Goal: Find specific fact: Find specific page/section

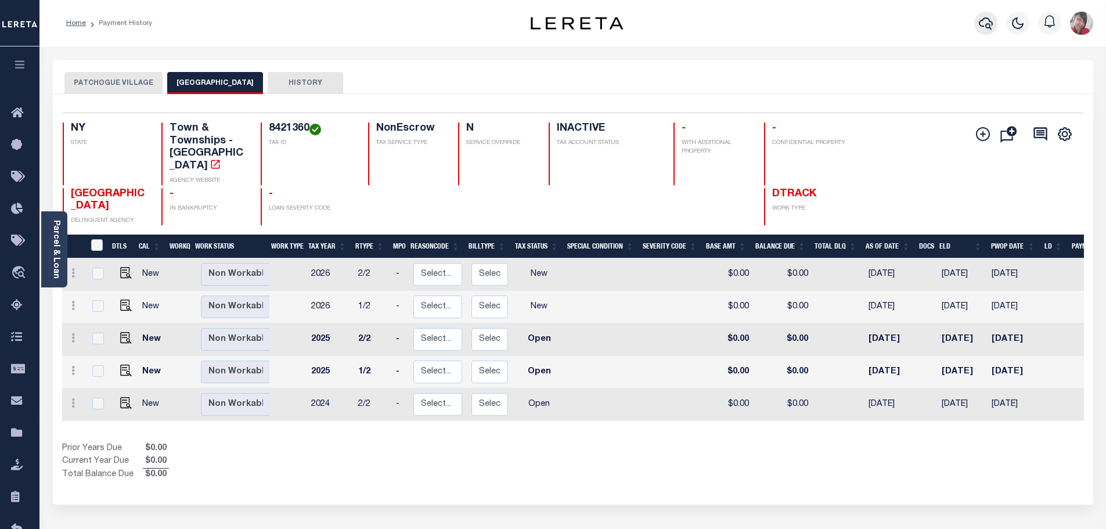
click at [990, 21] on icon "button" at bounding box center [986, 23] width 14 height 14
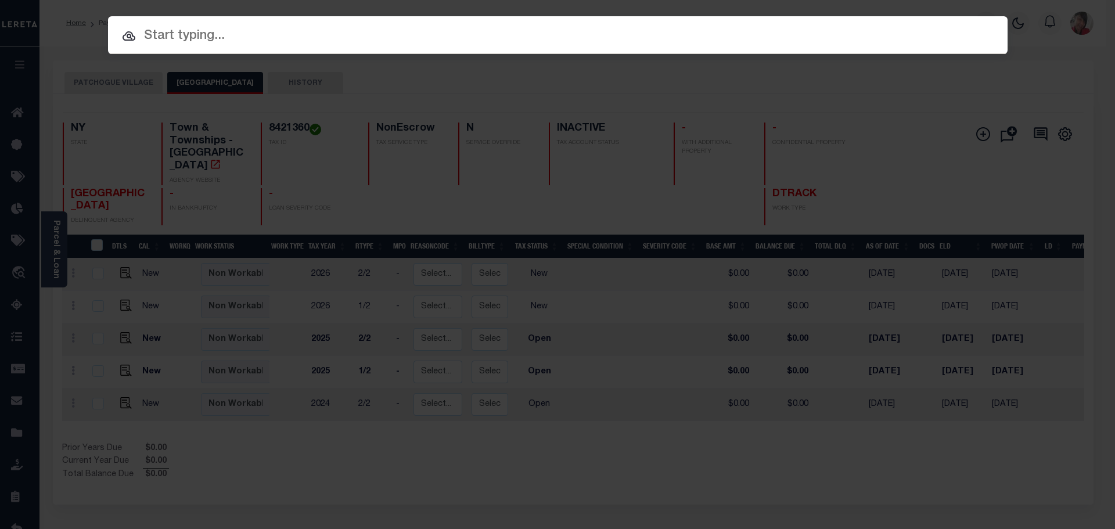
click at [568, 37] on input "text" at bounding box center [557, 36] width 899 height 20
paste input "8400934"
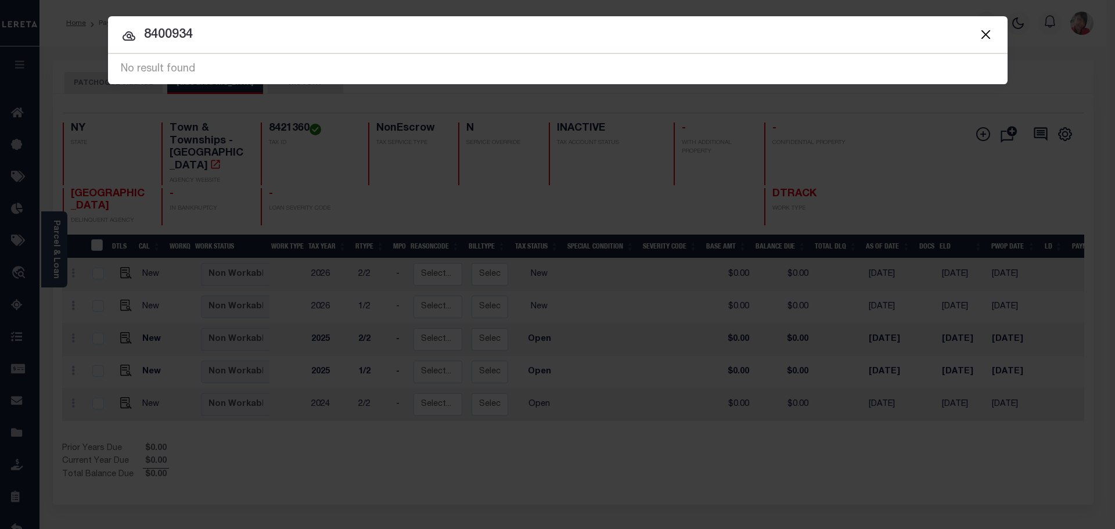
drag, startPoint x: 215, startPoint y: 32, endPoint x: 120, endPoint y: 44, distance: 96.5
click at [120, 44] on input "8400934" at bounding box center [557, 35] width 899 height 20
type input "24241"
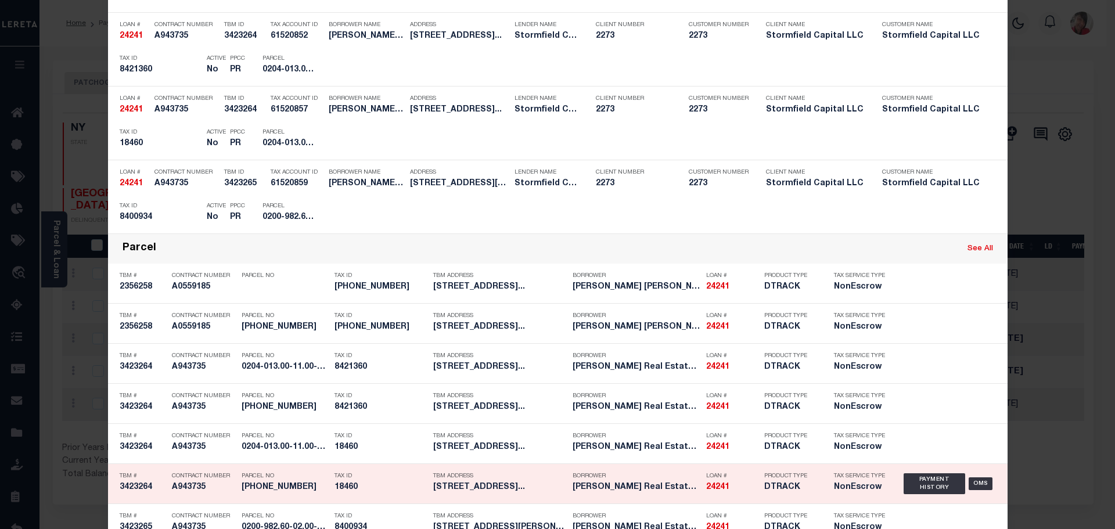
scroll to position [481, 0]
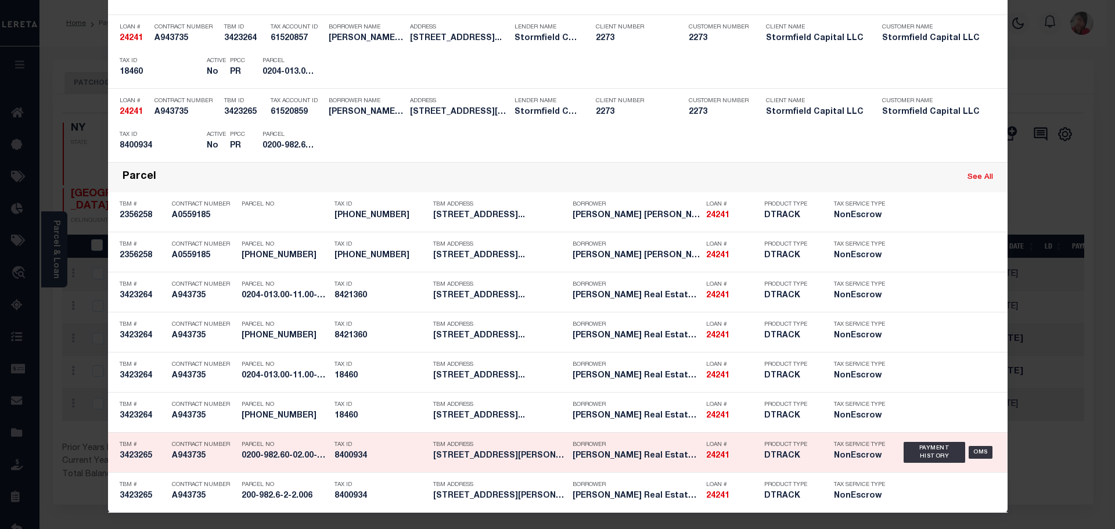
click at [366, 454] on h5 "8400934" at bounding box center [380, 456] width 93 height 10
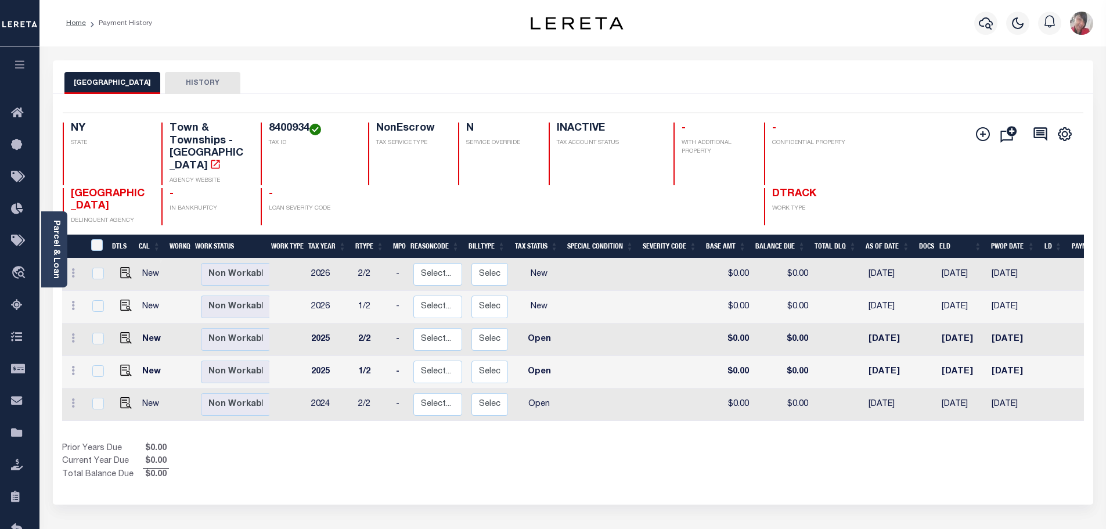
drag, startPoint x: 63, startPoint y: 268, endPoint x: 44, endPoint y: 298, distance: 35.8
click at [63, 267] on div "Parcel & Loan" at bounding box center [54, 249] width 26 height 76
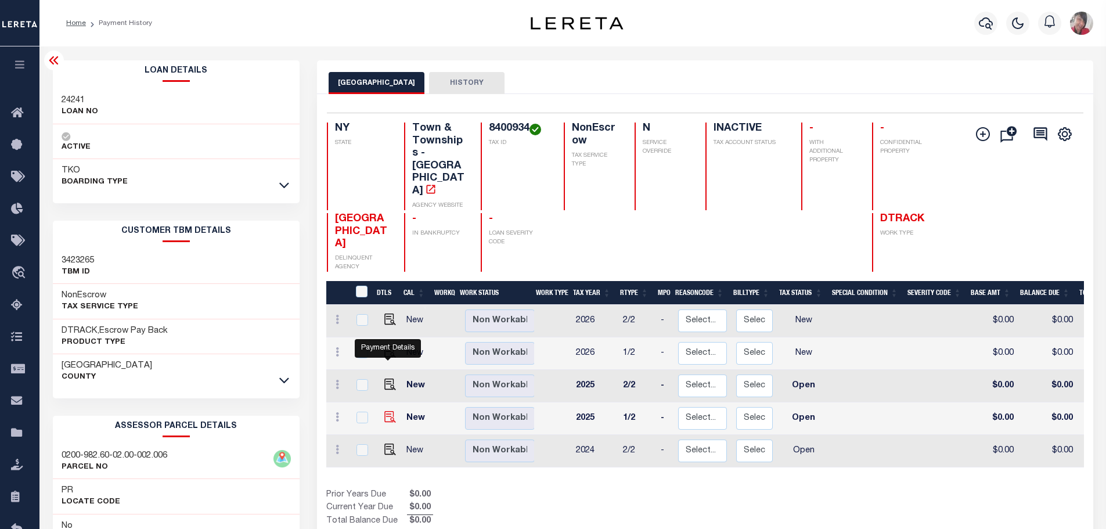
click at [393, 411] on img "" at bounding box center [390, 417] width 12 height 12
checkbox input "true"
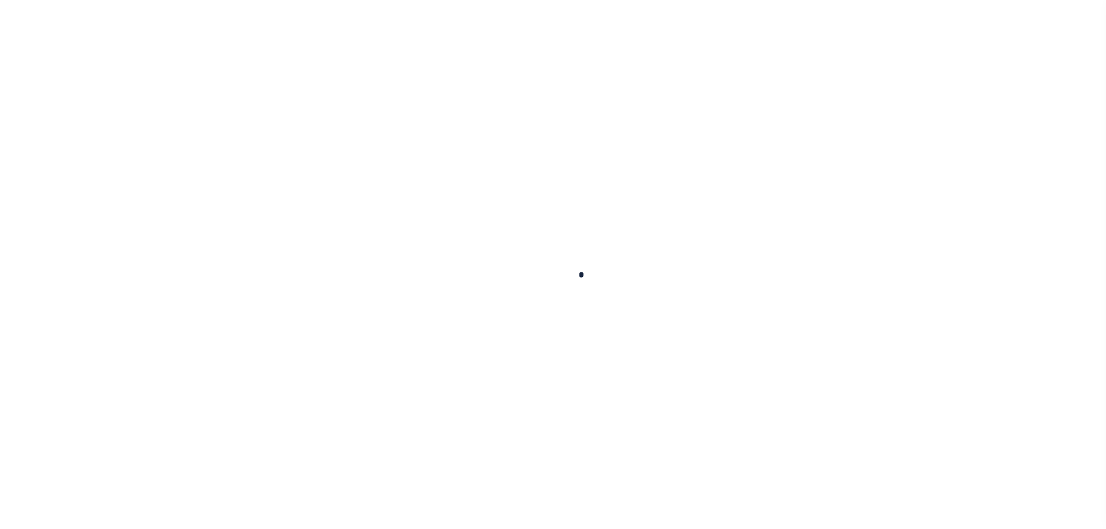
checkbox input "false"
type input "[DATE]"
select select "OP2"
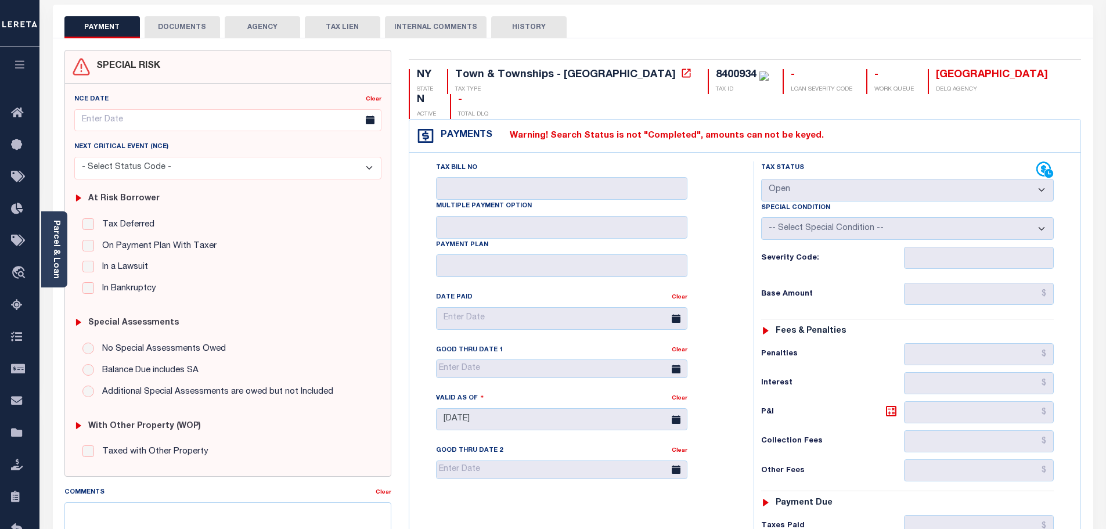
scroll to position [58, 0]
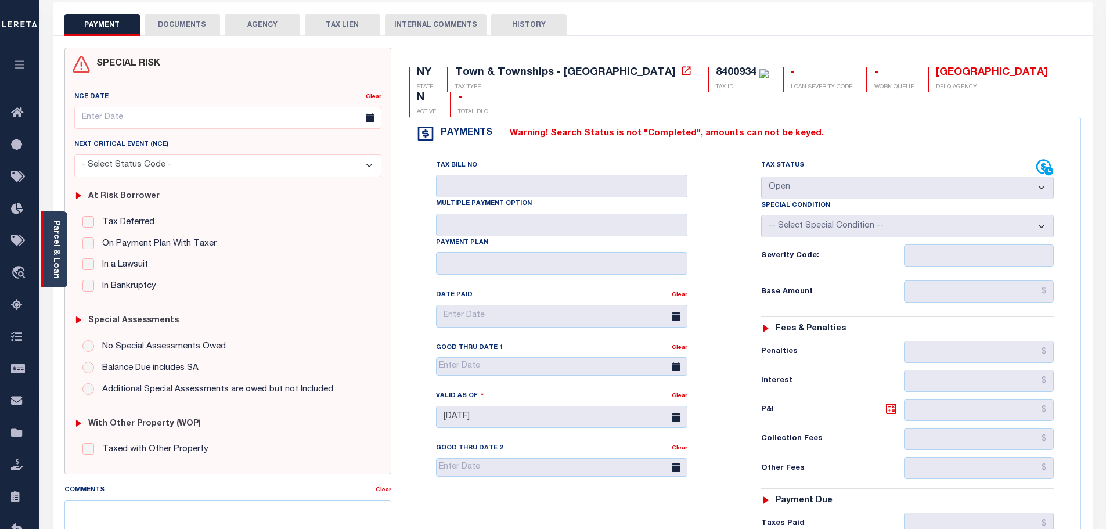
click at [56, 238] on link "Parcel & Loan" at bounding box center [56, 249] width 8 height 59
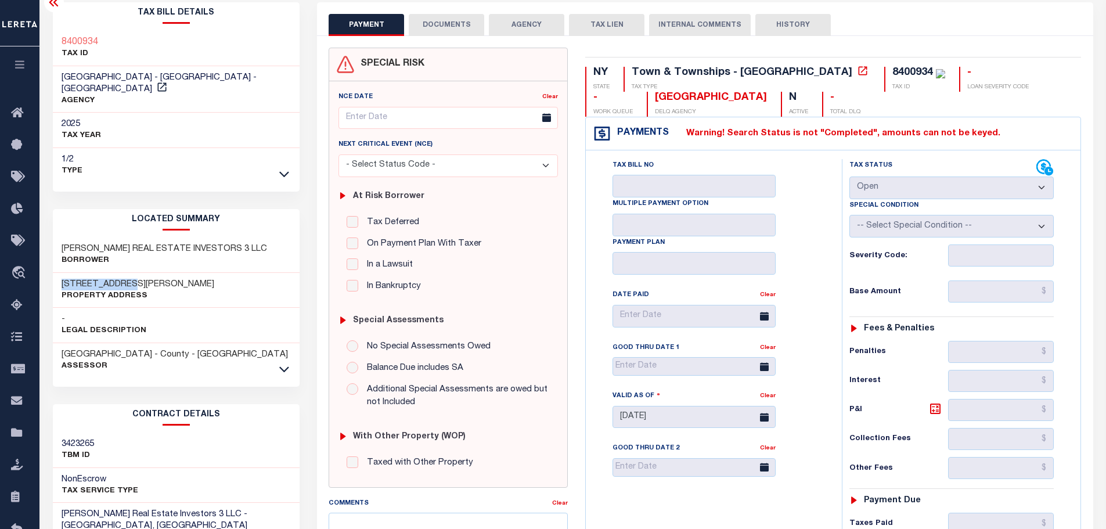
drag, startPoint x: 137, startPoint y: 276, endPoint x: 60, endPoint y: 268, distance: 77.1
click at [60, 273] on div "337 Roe Avenue Property Address" at bounding box center [176, 290] width 247 height 35
copy h3 "337 Roe Avenue"
